Goal: Download file/media

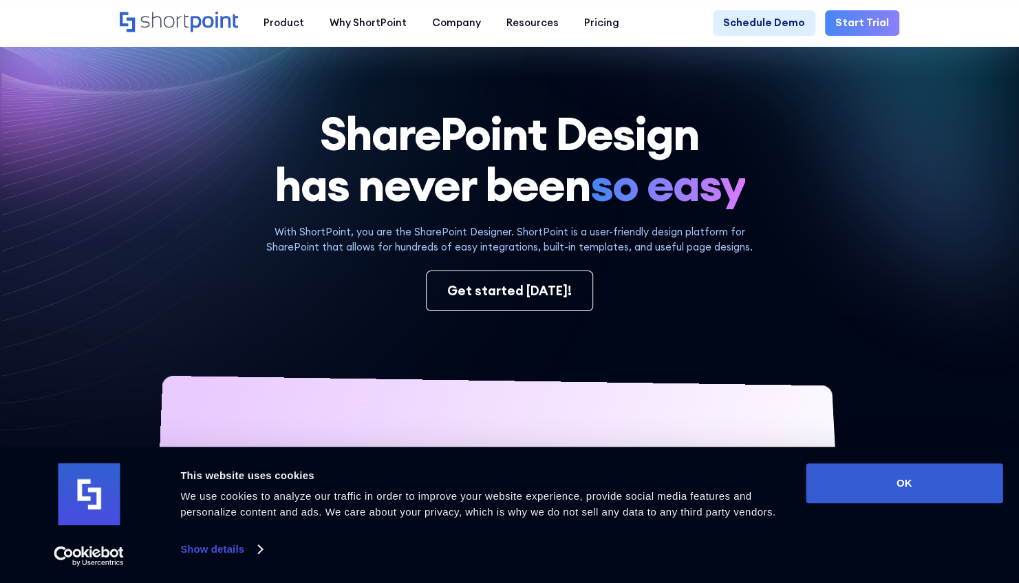
scroll to position [37, 0]
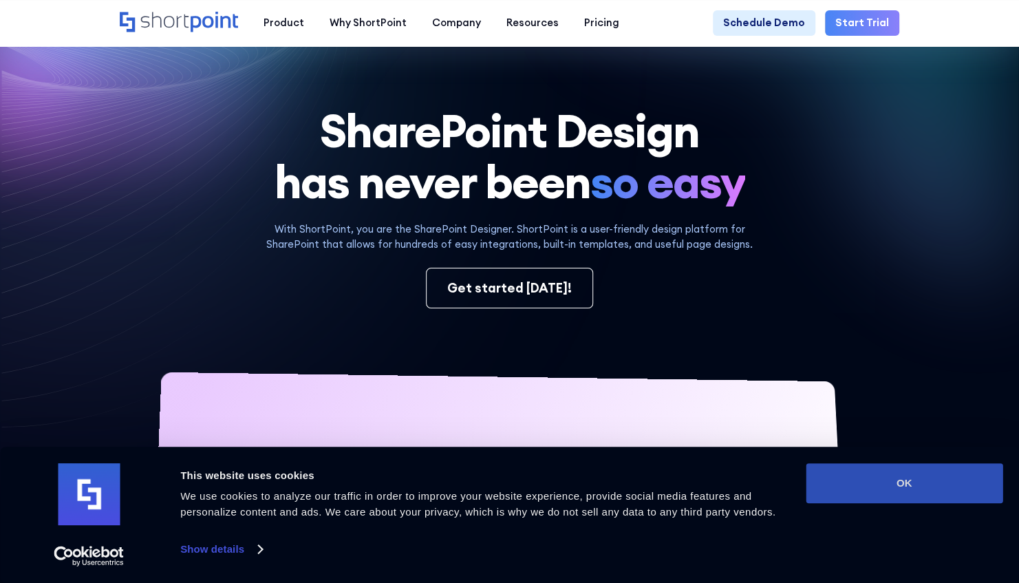
drag, startPoint x: 662, startPoint y: 93, endPoint x: 854, endPoint y: 481, distance: 433.1
click at [854, 481] on button "OK" at bounding box center [903, 483] width 197 height 40
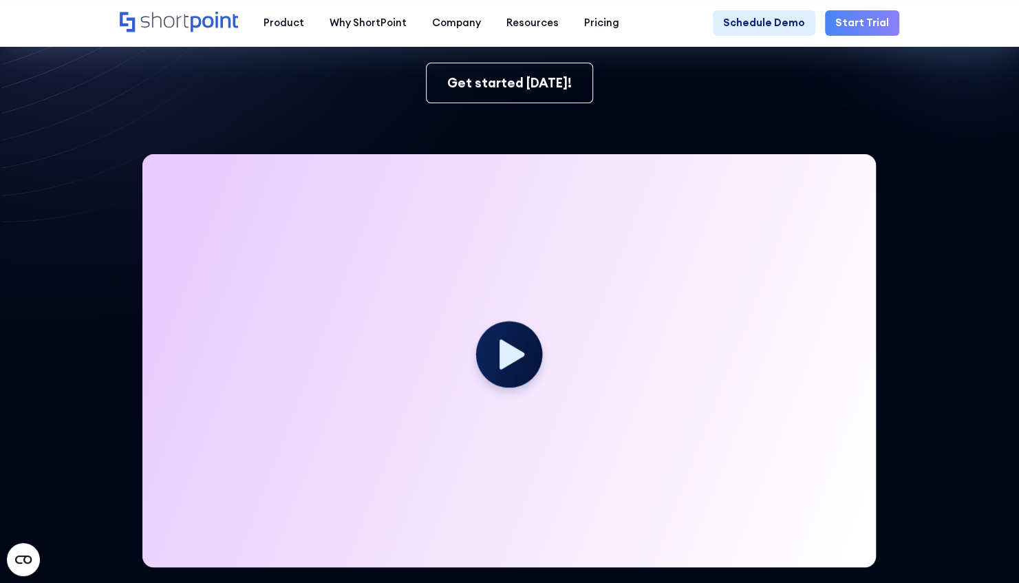
scroll to position [0, 0]
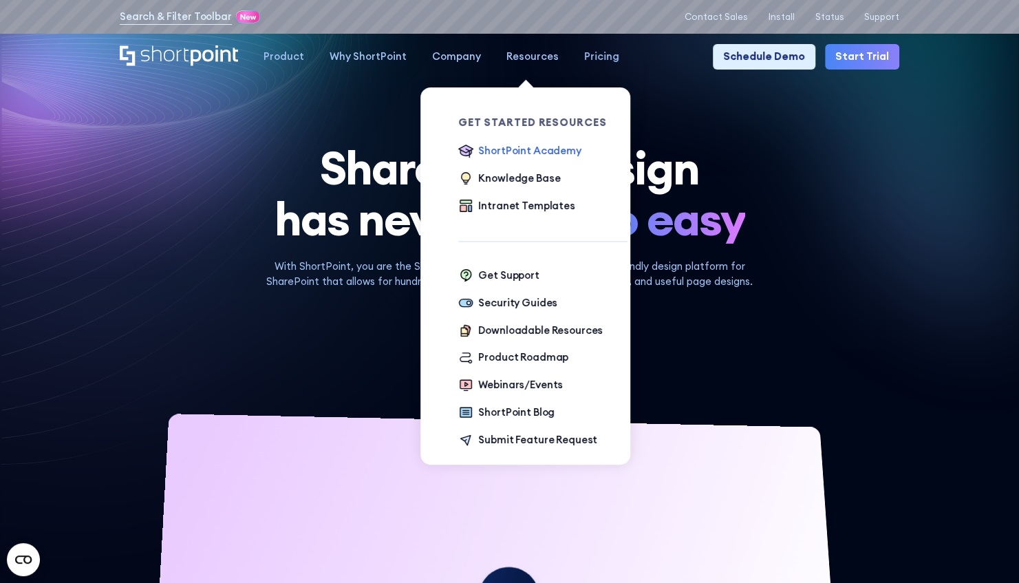
click at [509, 153] on div "ShortPoint Academy" at bounding box center [529, 150] width 102 height 15
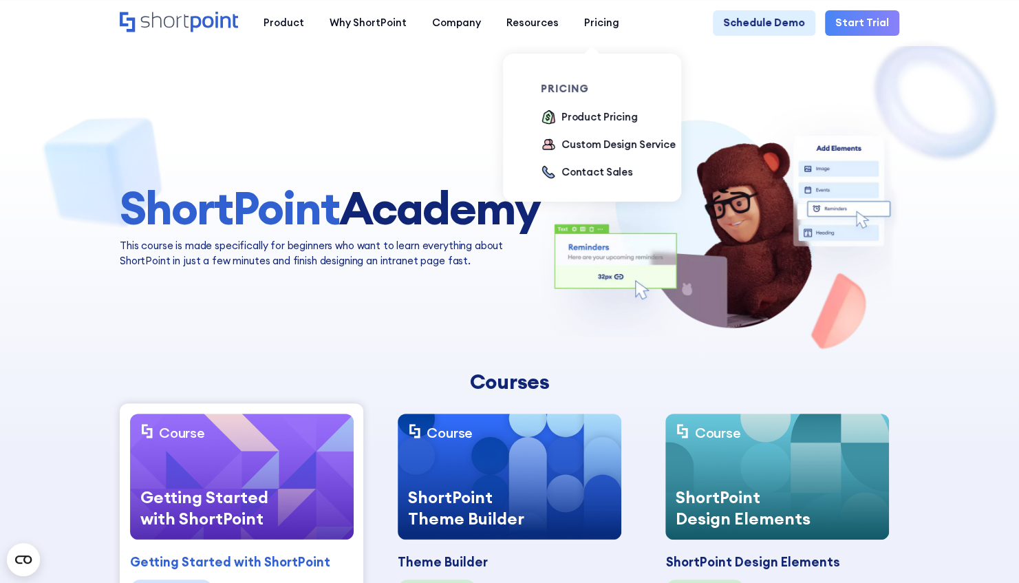
click at [565, 66] on div "pricing Product Pricing Custom Design Service Contact Sales" at bounding box center [612, 133] width 142 height 159
click at [559, 68] on div "pricing Product Pricing Custom Design Service Contact Sales" at bounding box center [612, 133] width 142 height 159
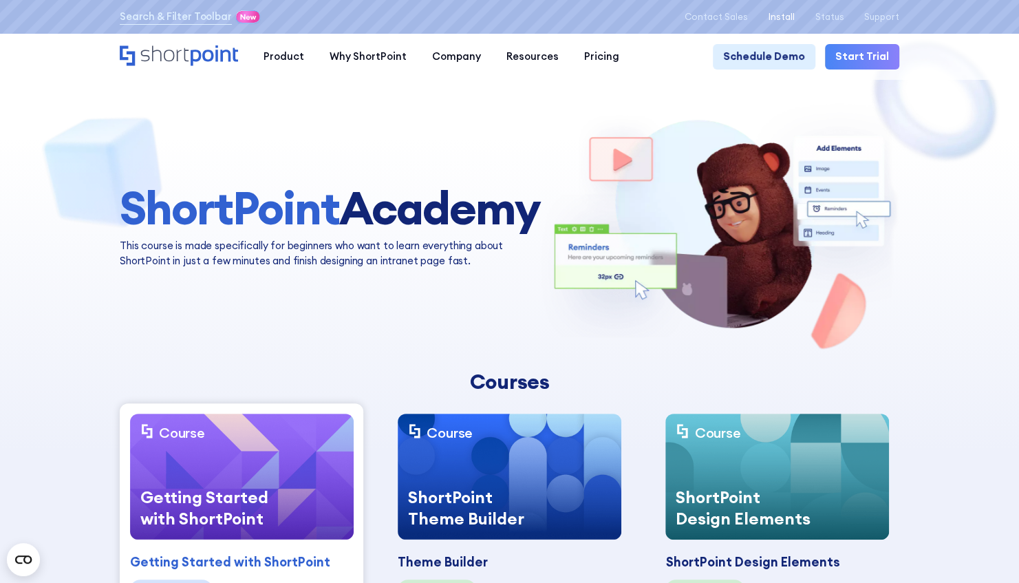
click at [788, 18] on p "Install" at bounding box center [781, 17] width 26 height 10
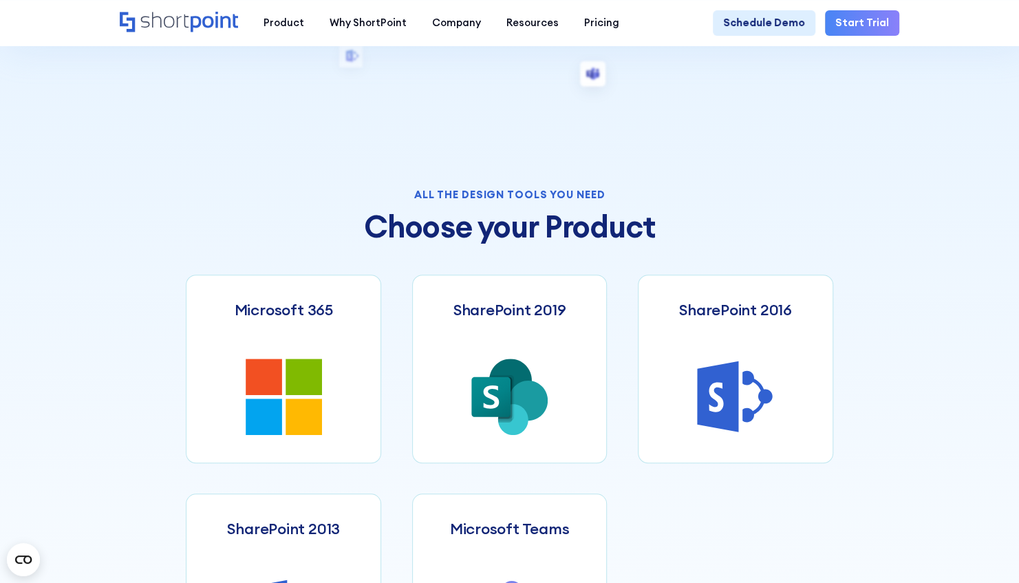
scroll to position [410, 0]
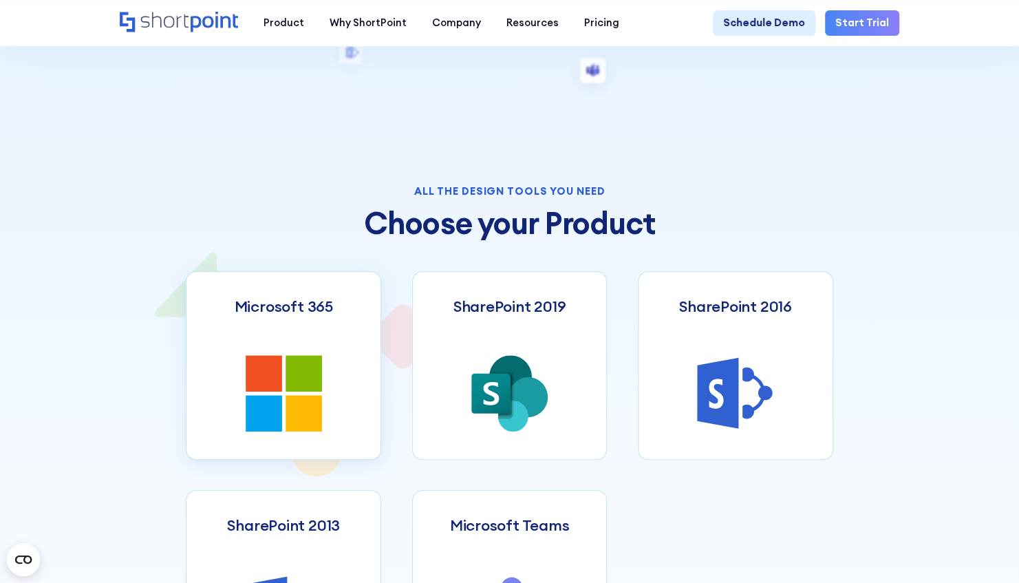
click at [299, 359] on link "Microsoft 365" at bounding box center [283, 365] width 195 height 188
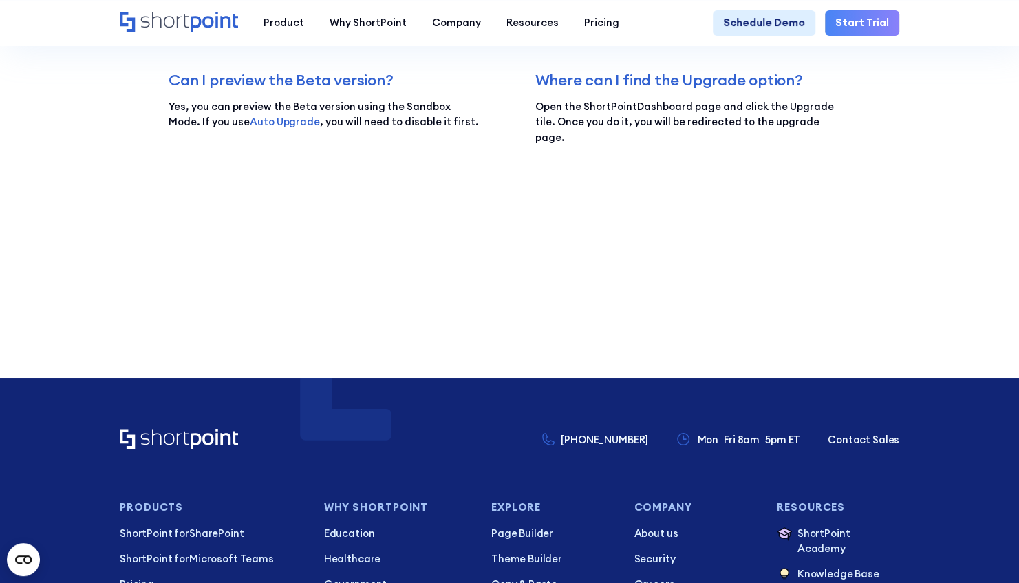
scroll to position [2790, 0]
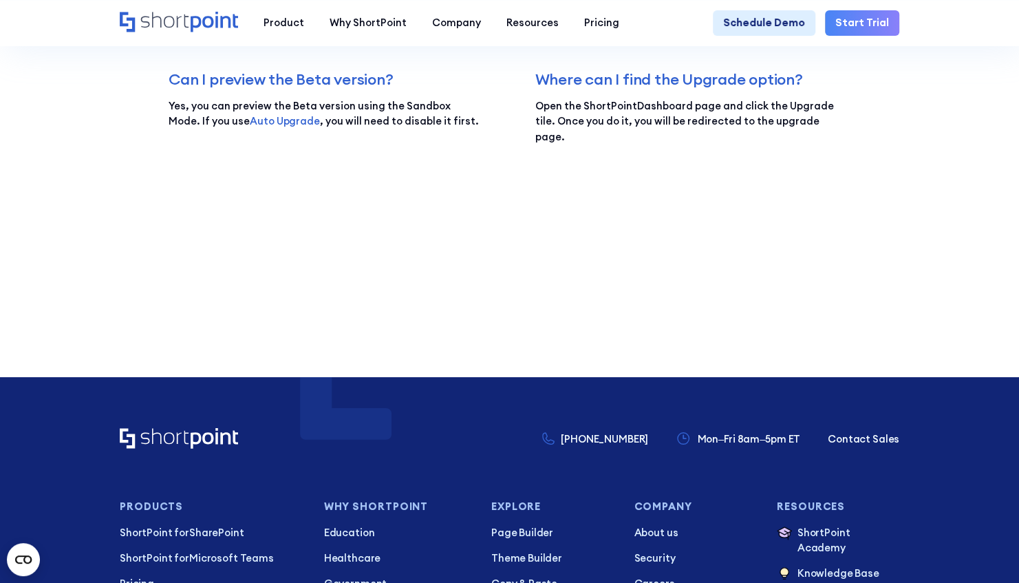
drag, startPoint x: 374, startPoint y: 503, endPoint x: 378, endPoint y: 510, distance: 8.0
click at [378, 510] on h3 "Why Shortpoint" at bounding box center [397, 506] width 147 height 11
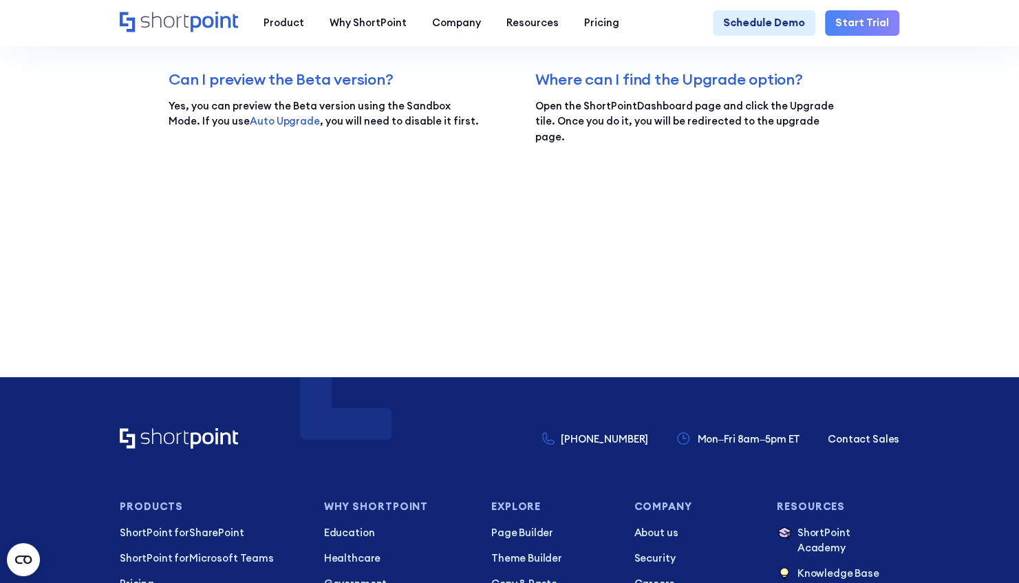
click at [378, 510] on h3 "Why Shortpoint" at bounding box center [397, 506] width 147 height 11
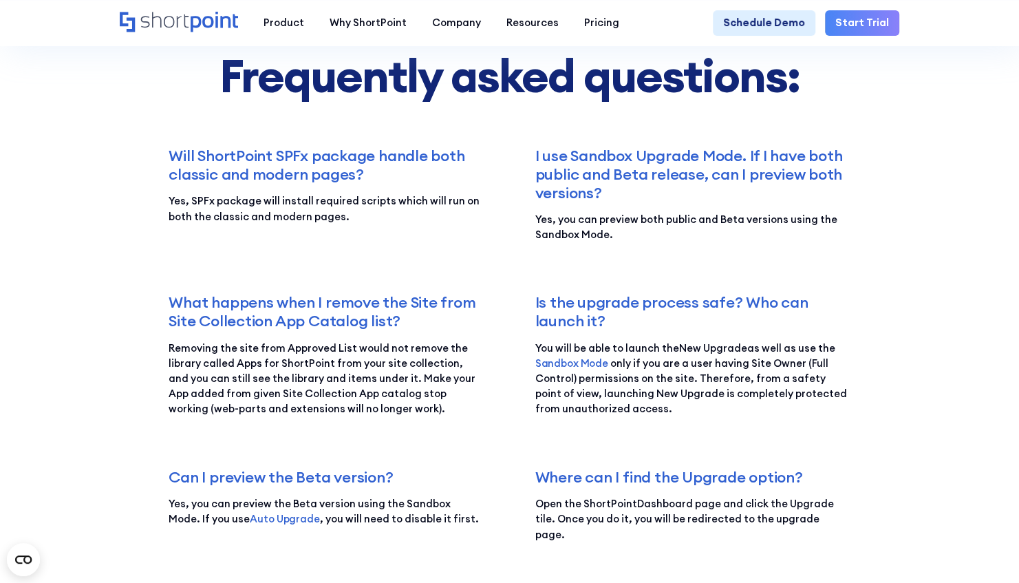
scroll to position [2391, 0]
